Goal: Check status: Check status

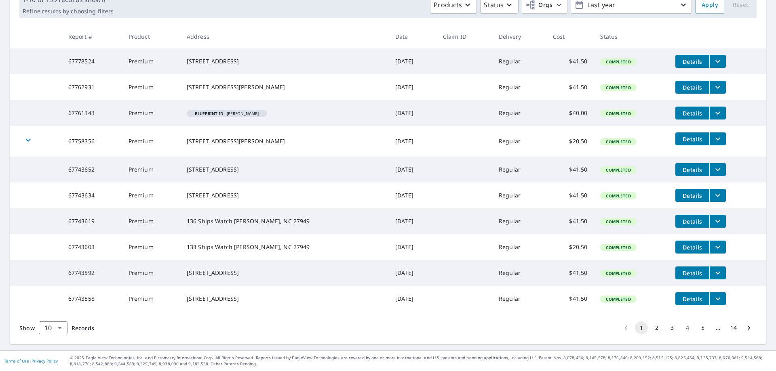
scroll to position [156, 0]
click at [650, 330] on button "2" at bounding box center [656, 328] width 13 height 13
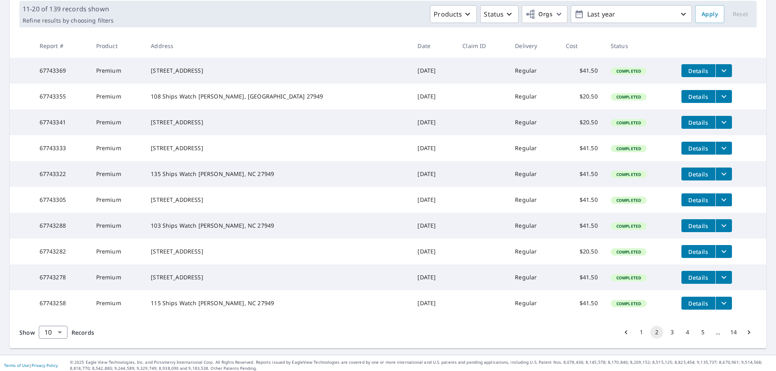
scroll to position [158, 0]
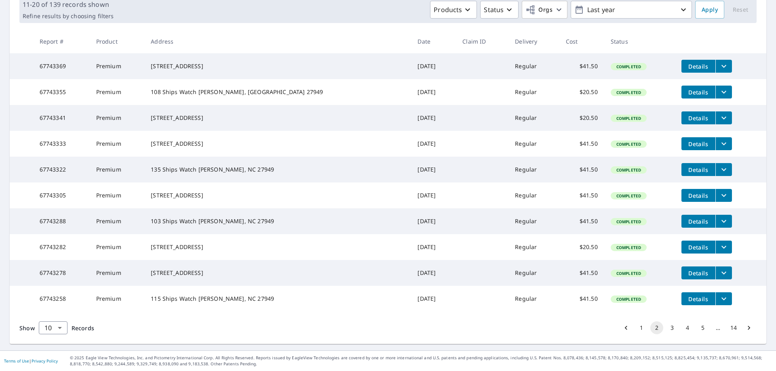
click at [666, 327] on button "3" at bounding box center [671, 328] width 13 height 13
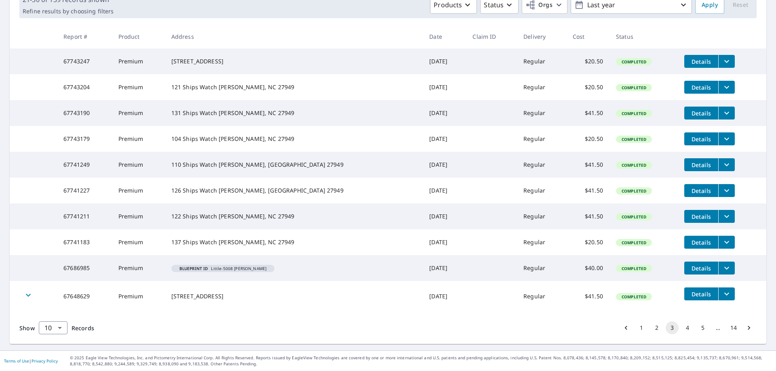
scroll to position [156, 0]
click at [681, 329] on button "4" at bounding box center [687, 328] width 13 height 13
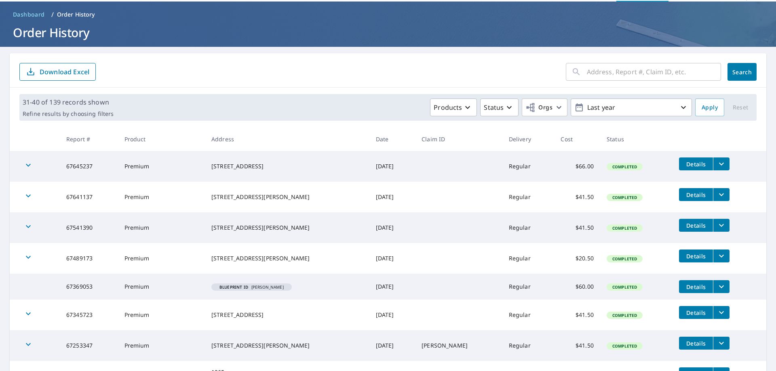
scroll to position [40, 0]
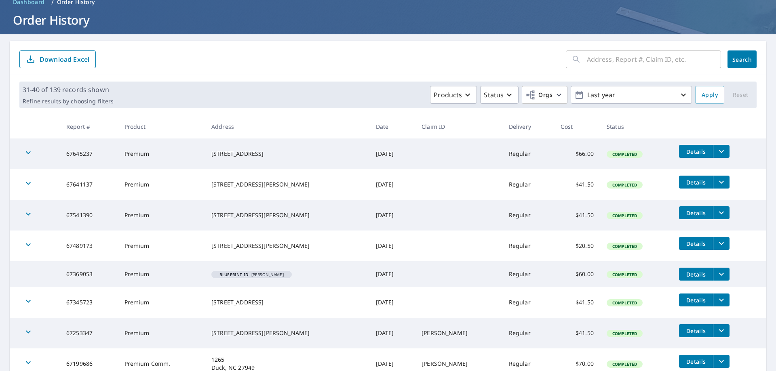
click at [684, 212] on span "Details" at bounding box center [696, 213] width 24 height 8
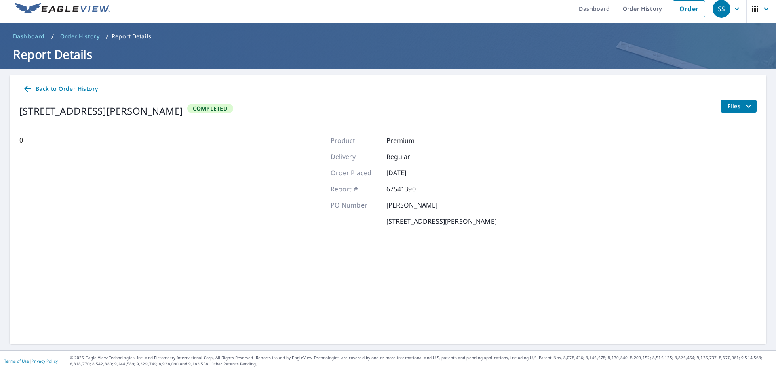
scroll to position [6, 0]
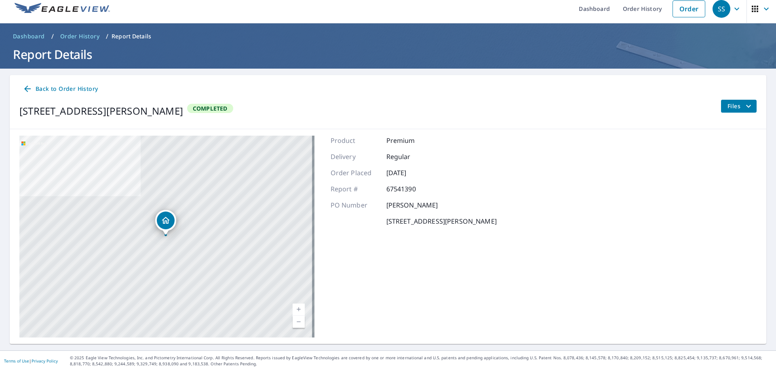
click at [743, 104] on icon "filesDropdownBtn-67541390" at bounding box center [748, 106] width 10 height 10
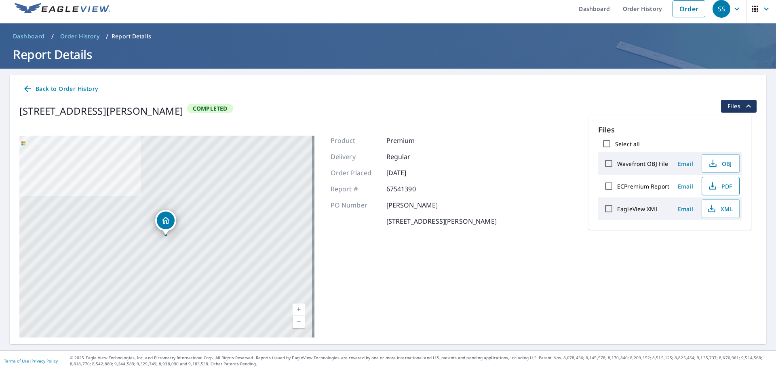
click at [714, 185] on icon "button" at bounding box center [713, 186] width 10 height 10
